Goal: Information Seeking & Learning: Learn about a topic

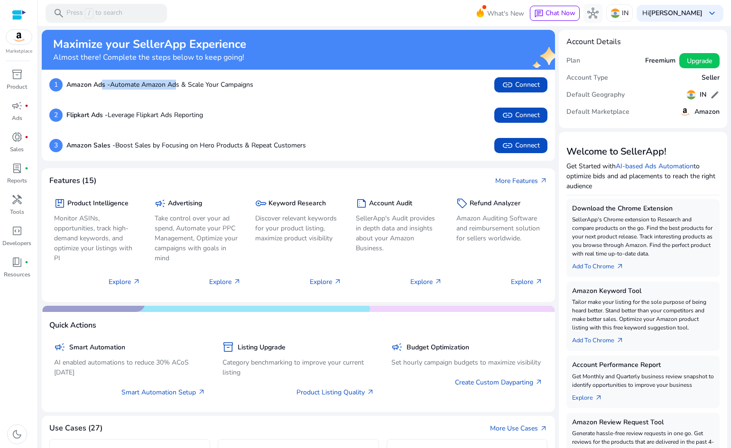
drag, startPoint x: 117, startPoint y: 84, endPoint x: 178, endPoint y: 81, distance: 61.8
click at [178, 82] on p "Amazon Ads - Automate Amazon Ads & Scale Your Campaigns" at bounding box center [159, 85] width 187 height 10
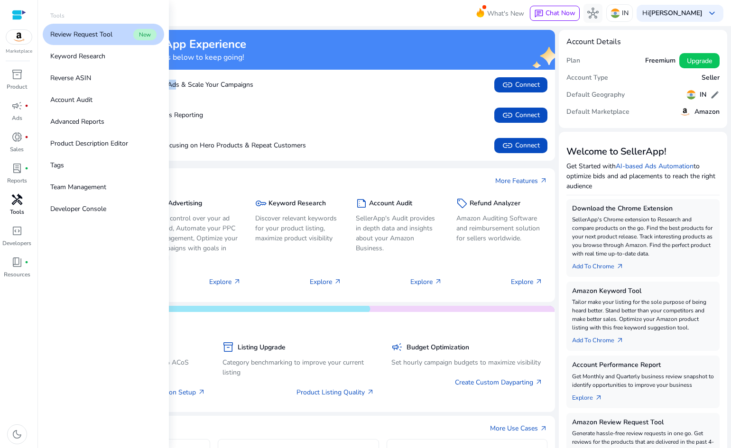
click at [18, 200] on span "handyman" at bounding box center [16, 199] width 11 height 11
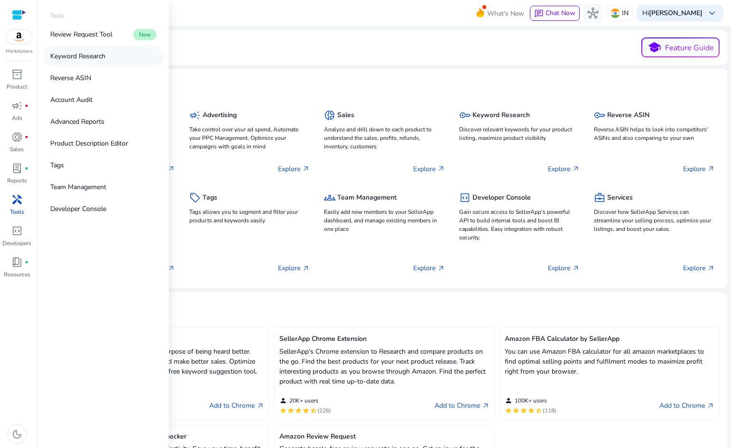
click at [106, 56] on link "Keyword Research" at bounding box center [103, 56] width 121 height 21
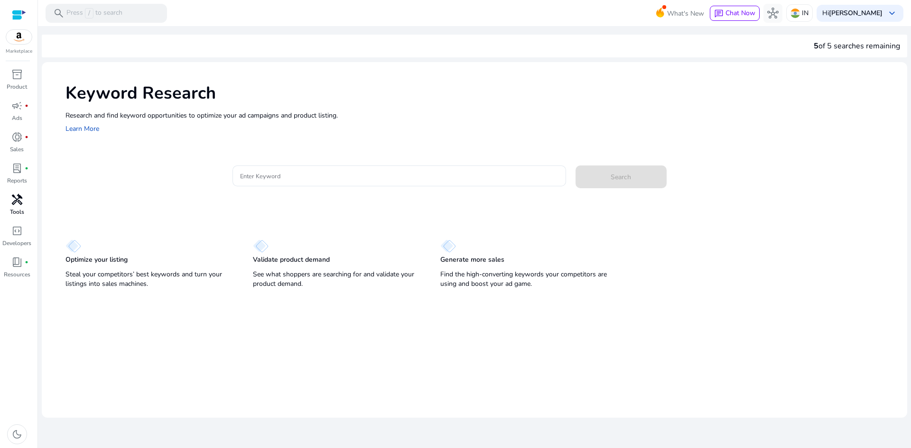
click at [12, 205] on span "handyman" at bounding box center [16, 199] width 11 height 11
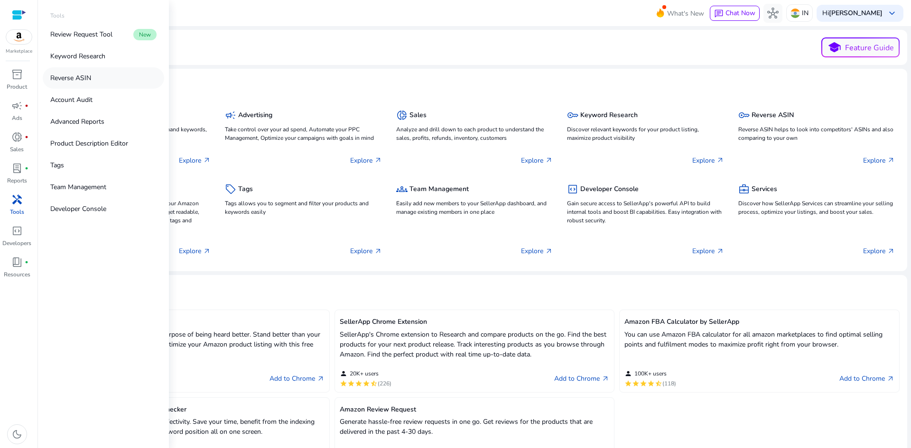
click at [99, 79] on link "Reverse ASIN" at bounding box center [103, 77] width 121 height 21
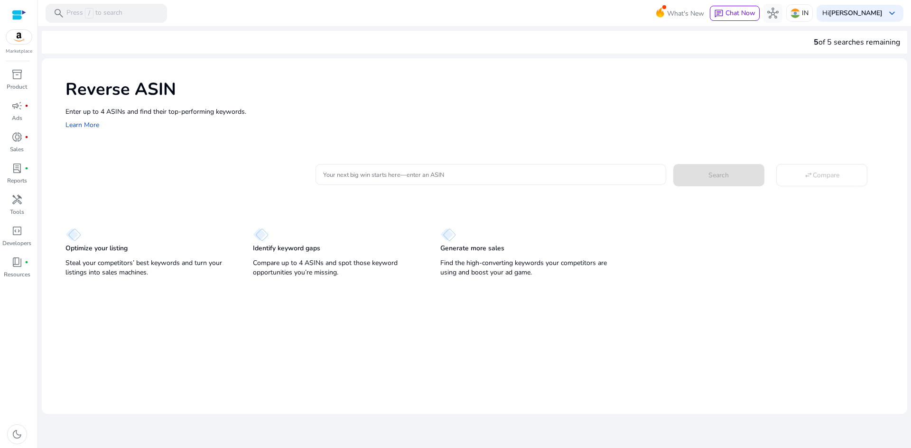
click at [400, 177] on input "Your next big win starts here—enter an ASIN" at bounding box center [490, 174] width 335 height 10
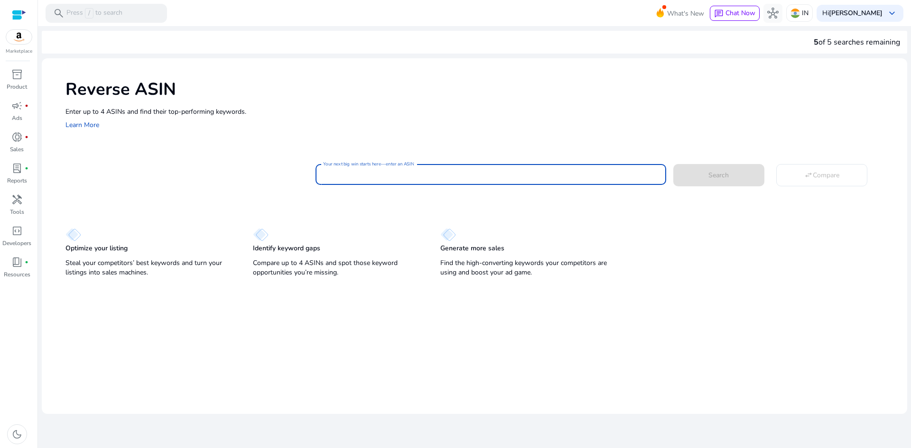
paste input "**********"
type input "**********"
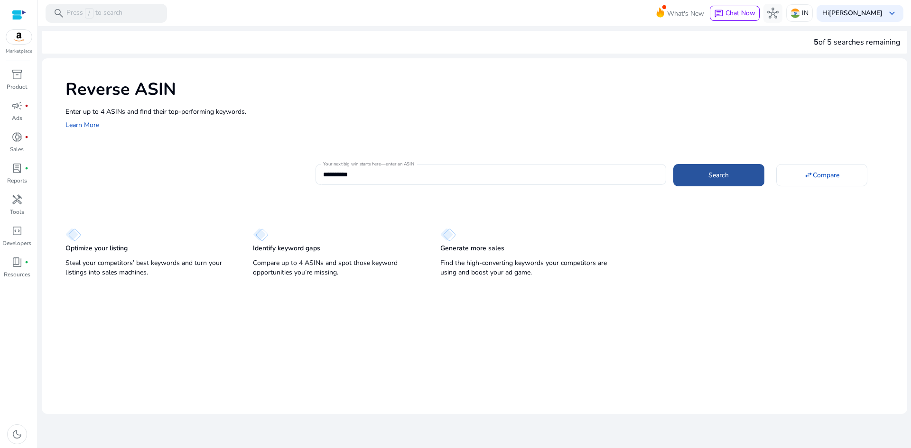
click at [700, 183] on span at bounding box center [718, 175] width 91 height 23
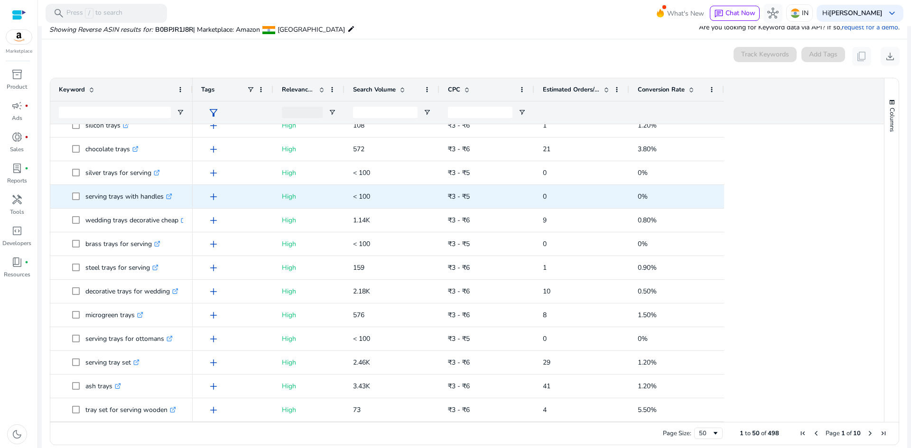
scroll to position [111, 0]
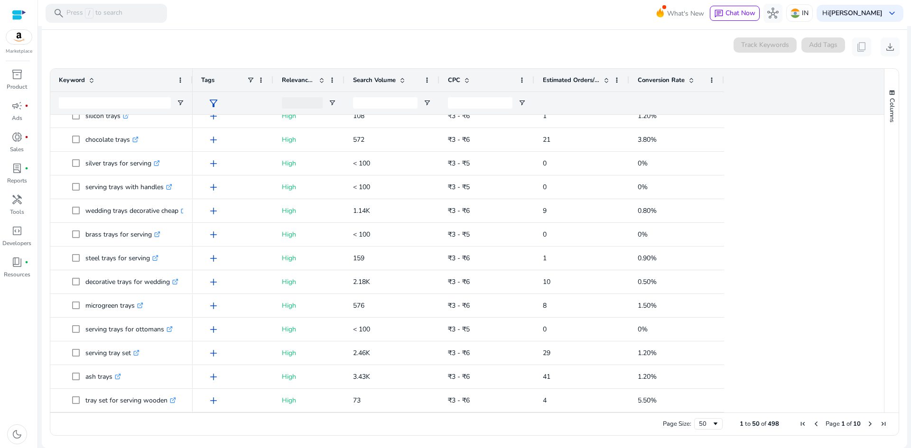
drag, startPoint x: 766, startPoint y: 424, endPoint x: 775, endPoint y: 423, distance: 9.5
click at [731, 423] on span "498" at bounding box center [773, 424] width 11 height 9
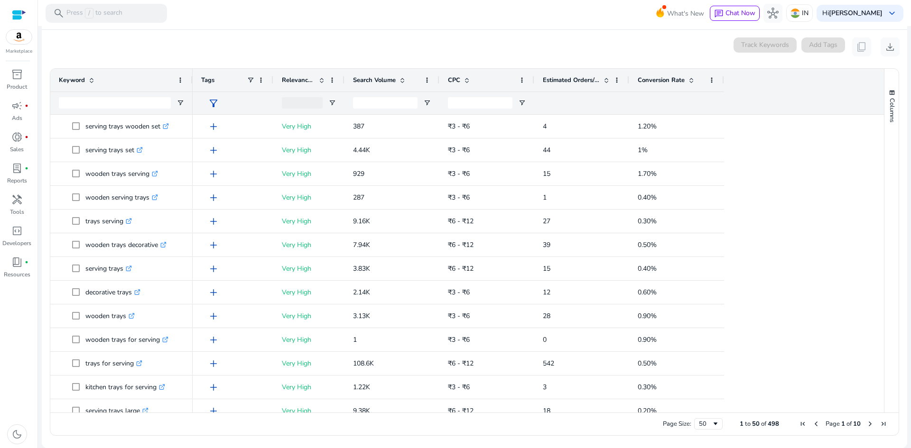
scroll to position [0, 0]
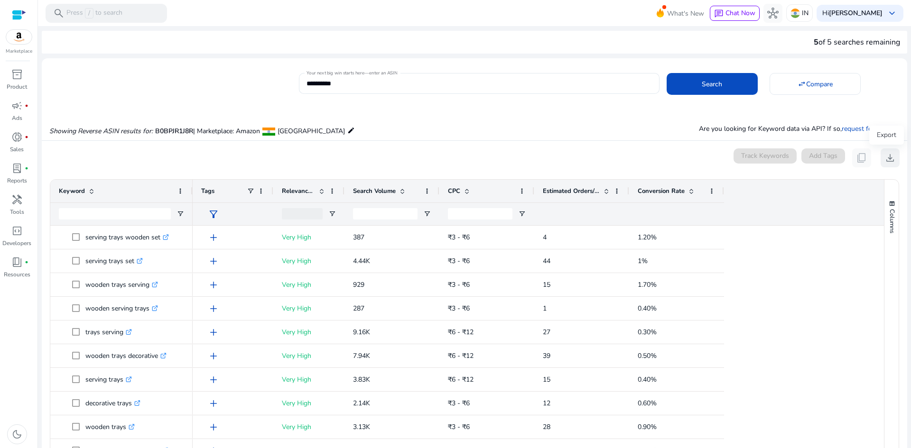
click at [731, 155] on span "download" at bounding box center [890, 157] width 11 height 11
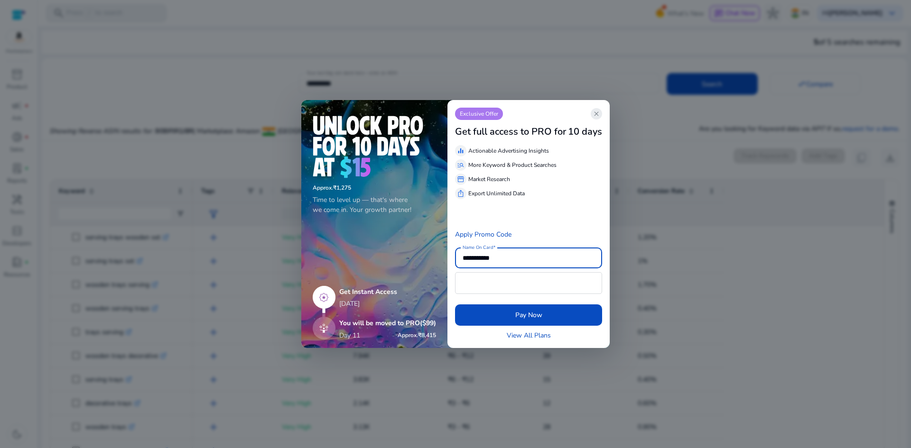
click at [597, 110] on span "close" at bounding box center [597, 114] width 8 height 8
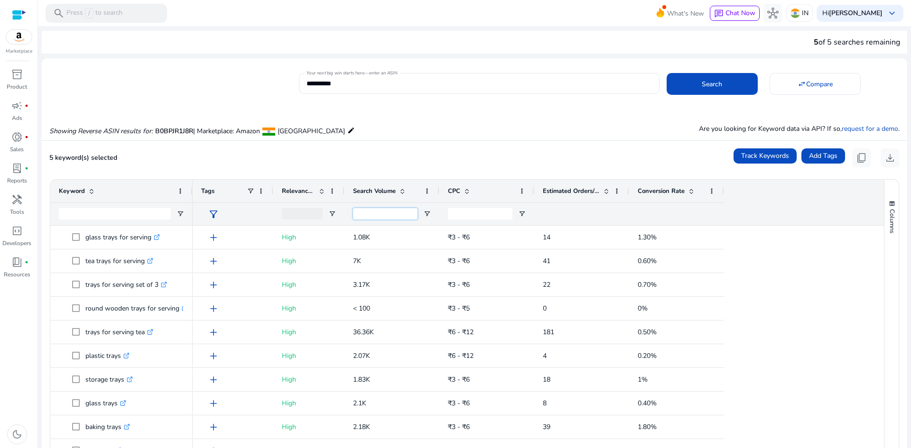
click at [389, 219] on input "Search Volume Filter Input" at bounding box center [385, 213] width 65 height 11
click at [182, 195] on span at bounding box center [181, 191] width 8 height 8
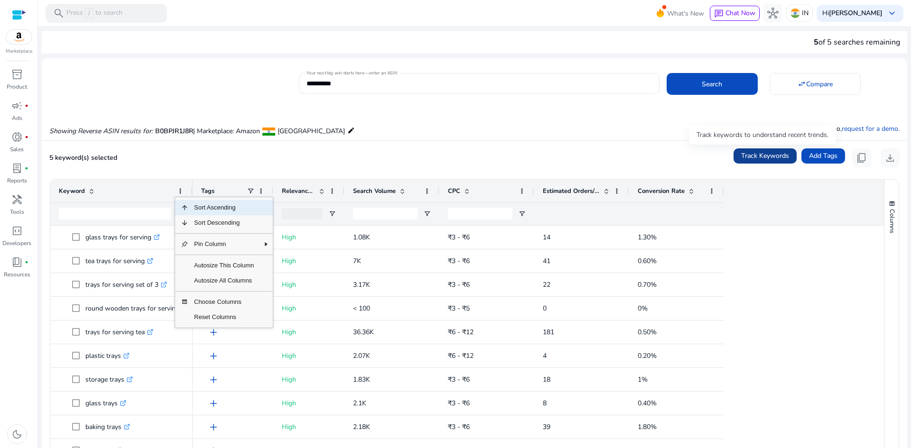
click at [731, 156] on span "Track Keywords" at bounding box center [765, 156] width 48 height 10
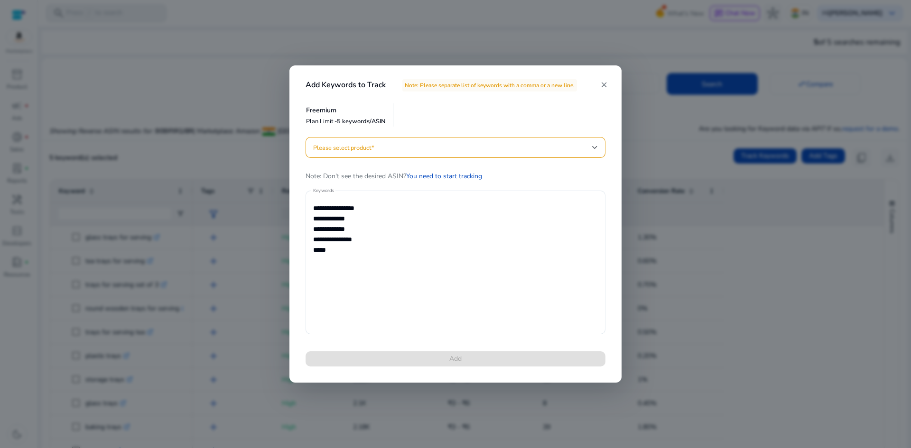
click at [603, 86] on mat-icon "close" at bounding box center [604, 85] width 9 height 9
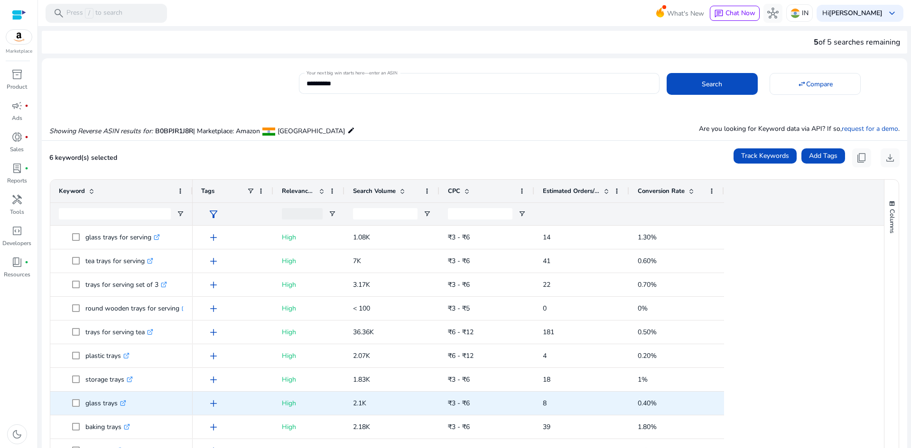
scroll to position [664, 0]
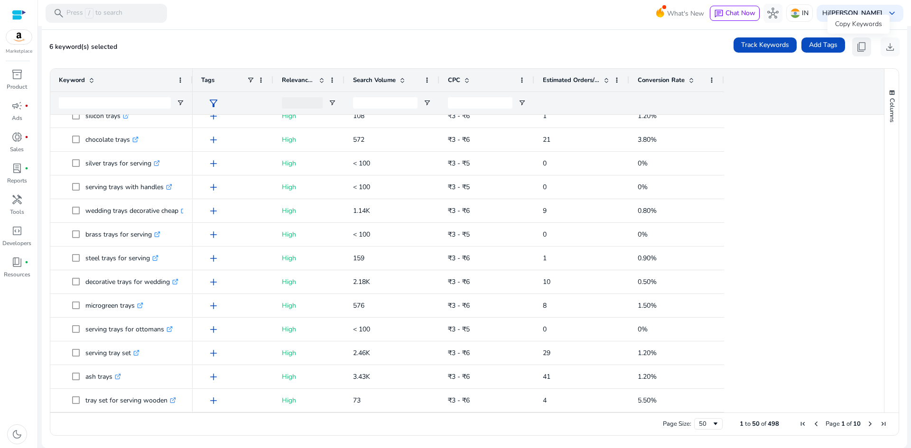
click at [731, 47] on span "content_copy" at bounding box center [861, 46] width 11 height 11
click at [731, 47] on span "Track Keywords" at bounding box center [765, 45] width 48 height 10
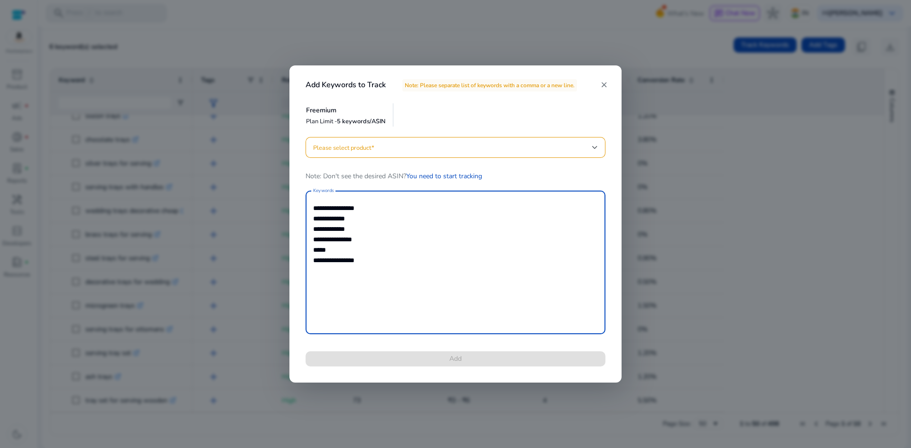
drag, startPoint x: 375, startPoint y: 276, endPoint x: 305, endPoint y: 179, distance: 119.3
click at [305, 179] on div "**********" at bounding box center [455, 257] width 323 height 241
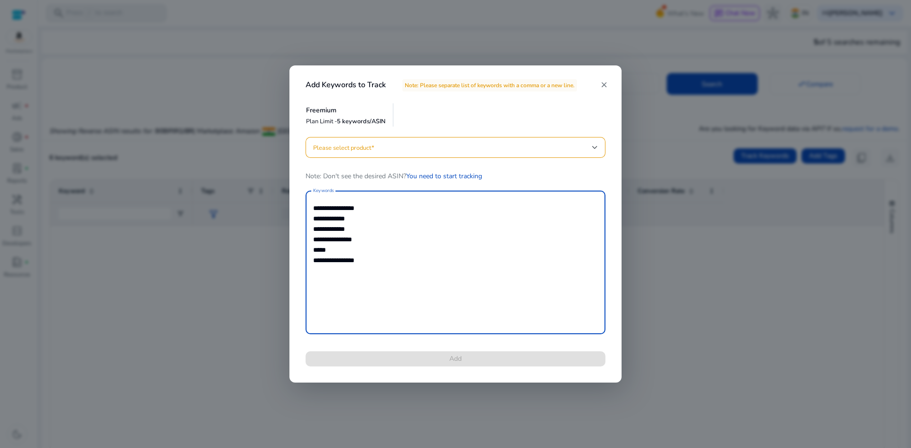
scroll to position [888, 0]
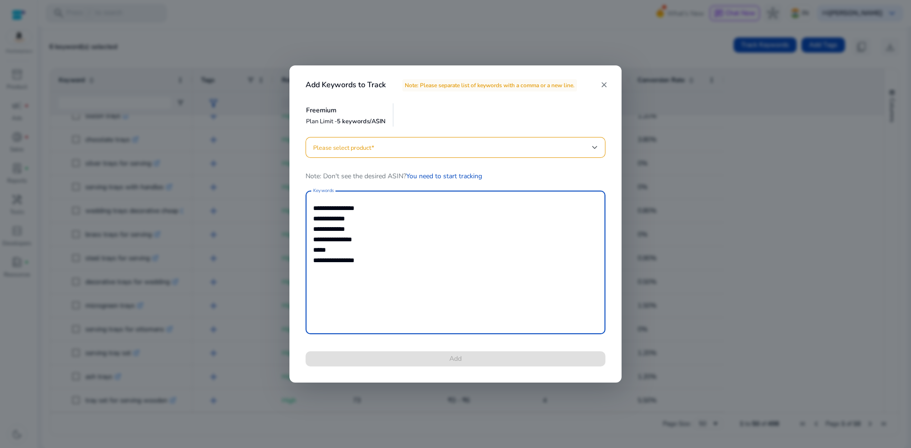
click at [607, 83] on mat-icon "close" at bounding box center [604, 85] width 9 height 9
